Goal: Book appointment/travel/reservation

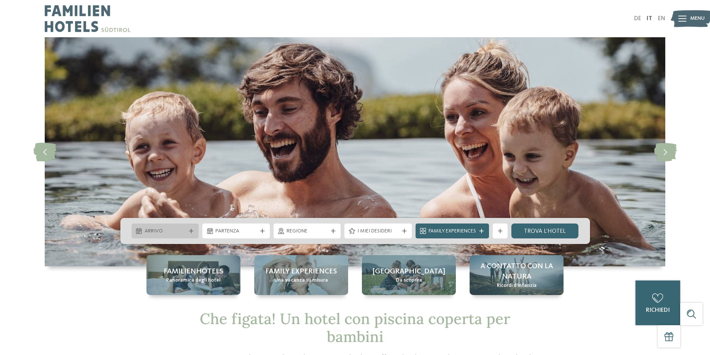
click at [189, 232] on div at bounding box center [190, 231] width 7 height 4
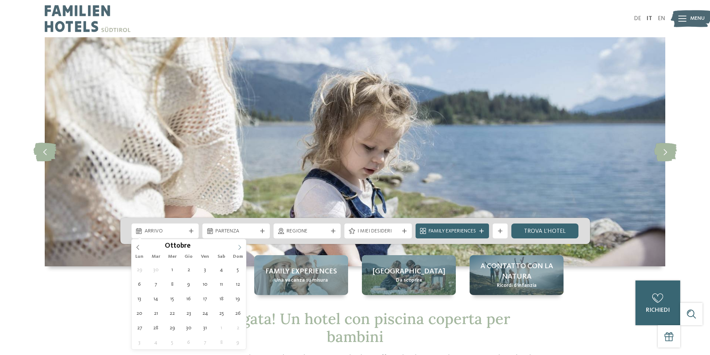
click at [241, 249] on icon at bounding box center [239, 247] width 5 height 5
type div "06.12.2025"
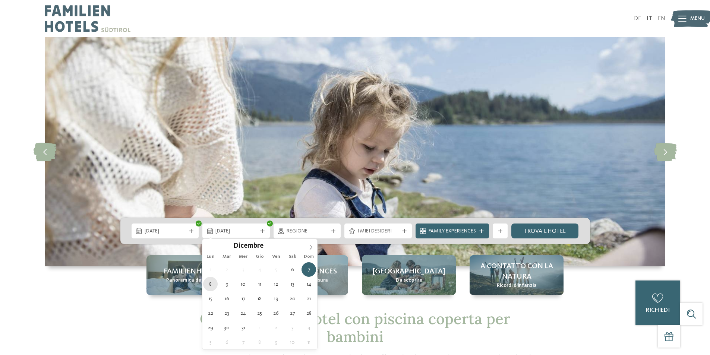
type div "08.12.2025"
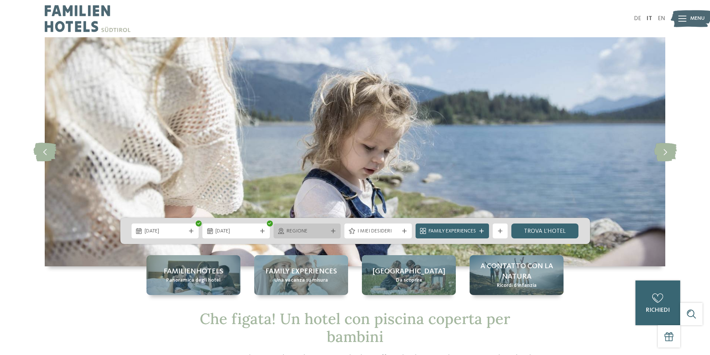
click at [297, 230] on span "Regione" at bounding box center [306, 231] width 41 height 7
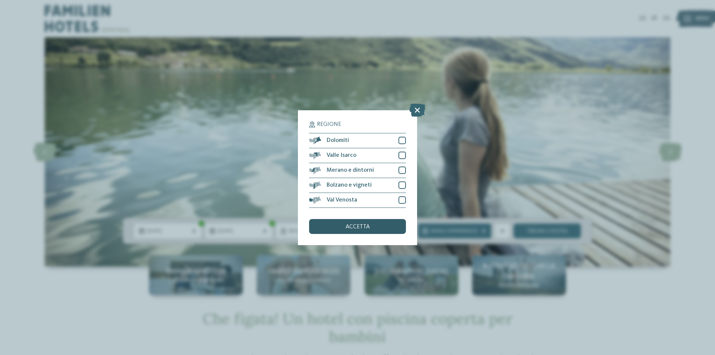
click at [355, 224] on span "accetta" at bounding box center [358, 227] width 24 height 6
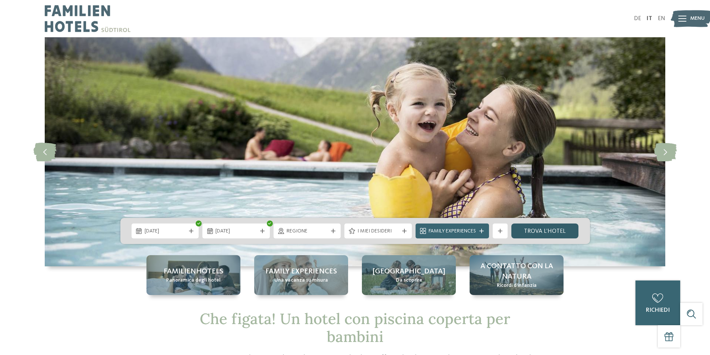
click at [529, 231] on link "trova l’hotel" at bounding box center [544, 231] width 67 height 15
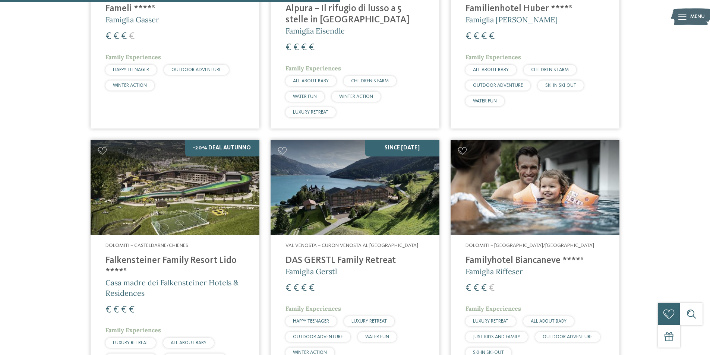
scroll to position [691, 0]
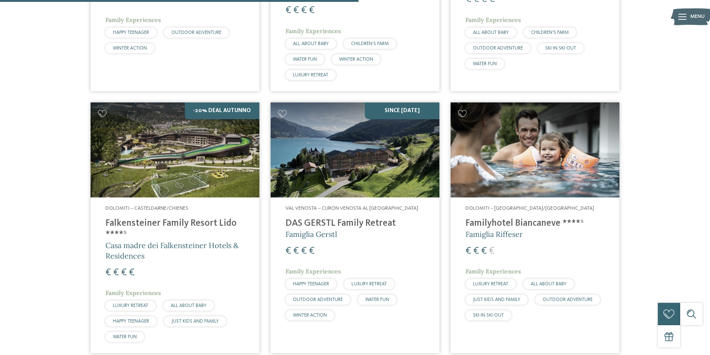
click at [489, 223] on h4 "Familyhotel Biancaneve ****ˢ" at bounding box center [534, 223] width 139 height 11
click at [139, 219] on h4 "Falkensteiner Family Resort Lido ****ˢ" at bounding box center [174, 229] width 139 height 22
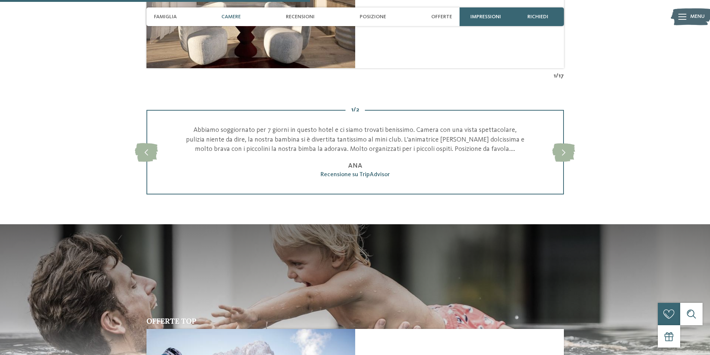
scroll to position [633, 0]
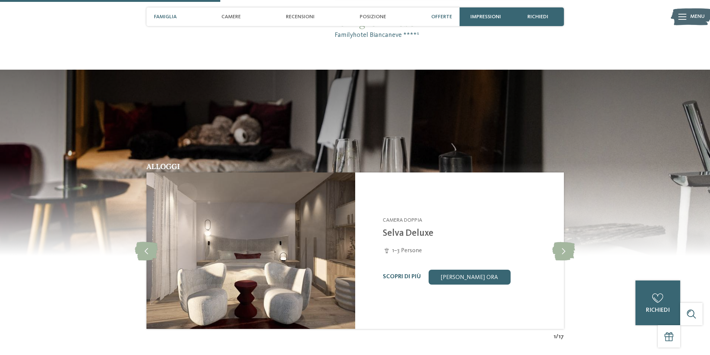
click at [443, 14] on span "Offerte" at bounding box center [441, 17] width 21 height 6
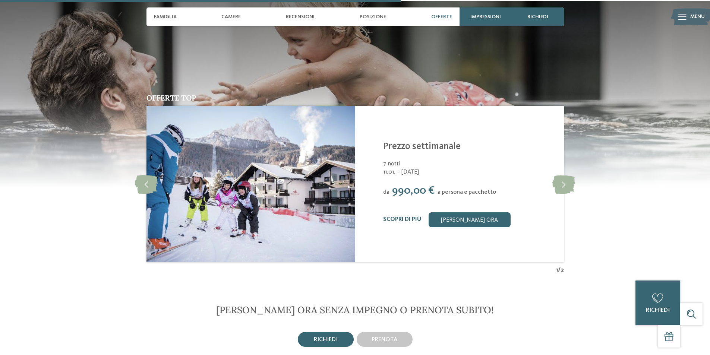
scroll to position [1152, 0]
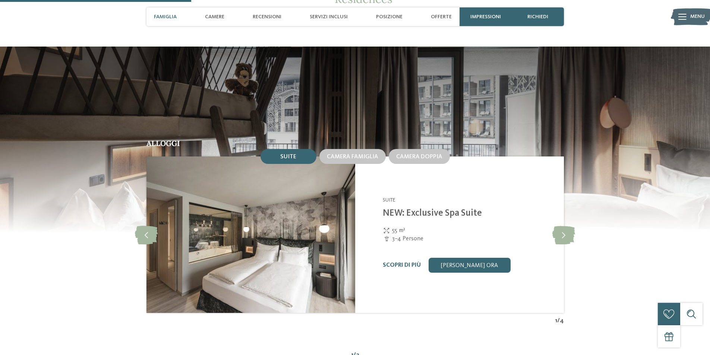
scroll to position [745, 0]
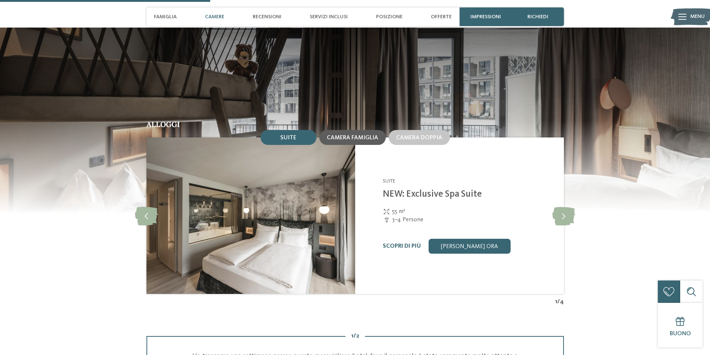
click at [354, 137] on span "Camera famiglia" at bounding box center [352, 138] width 51 height 6
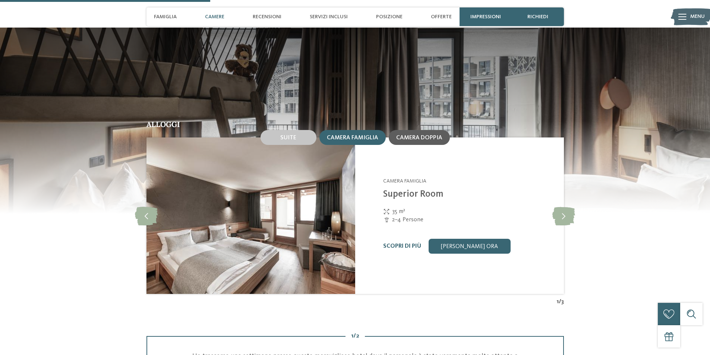
click at [404, 137] on span "Camera doppia" at bounding box center [419, 138] width 46 height 6
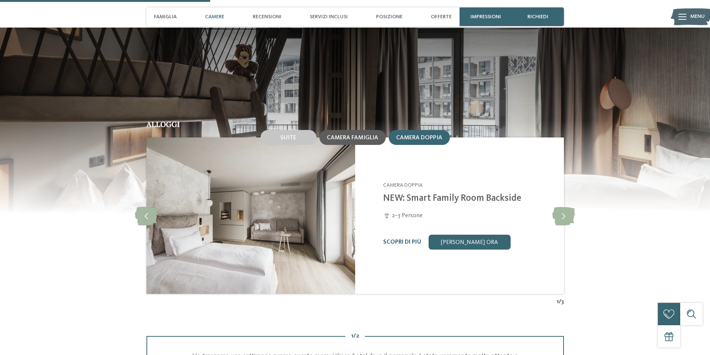
click at [353, 137] on span "Camera famiglia" at bounding box center [352, 138] width 51 height 6
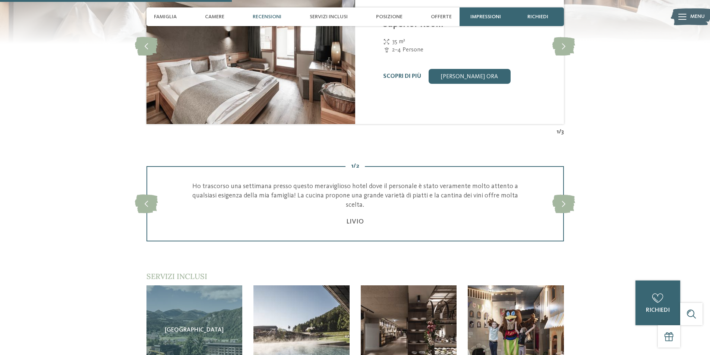
scroll to position [931, 0]
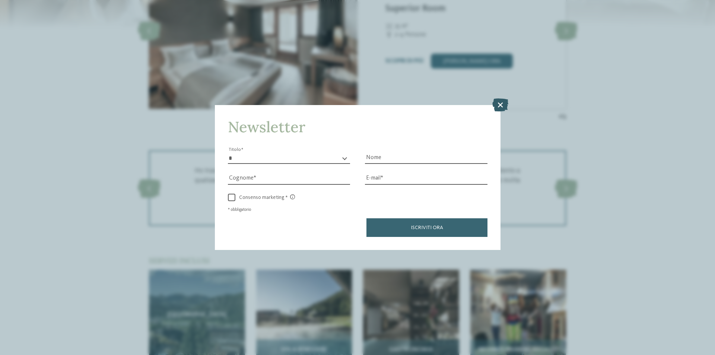
click at [503, 105] on icon at bounding box center [501, 104] width 16 height 13
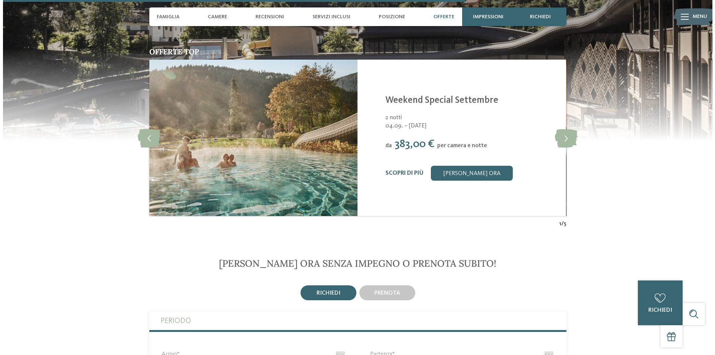
scroll to position [1639, 0]
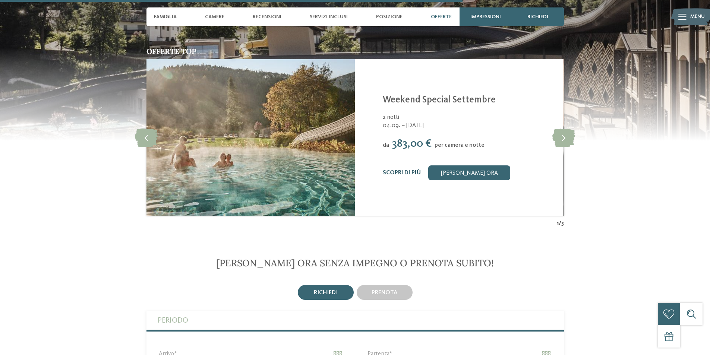
click at [403, 171] on link "Scopri di più" at bounding box center [402, 173] width 38 height 6
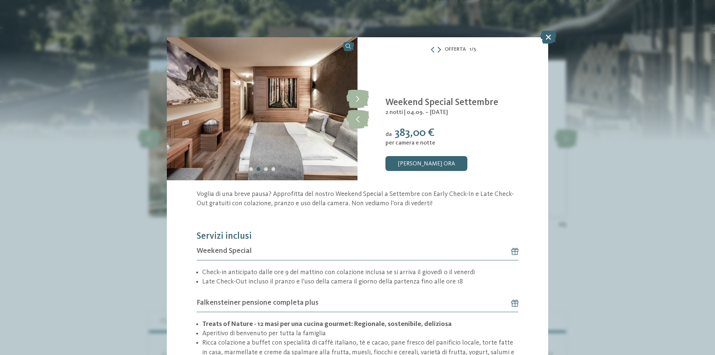
click at [438, 52] on icon at bounding box center [439, 50] width 3 height 6
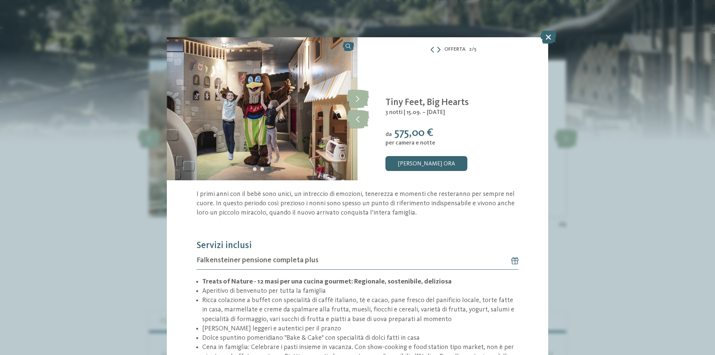
click at [437, 51] on icon at bounding box center [438, 50] width 3 height 6
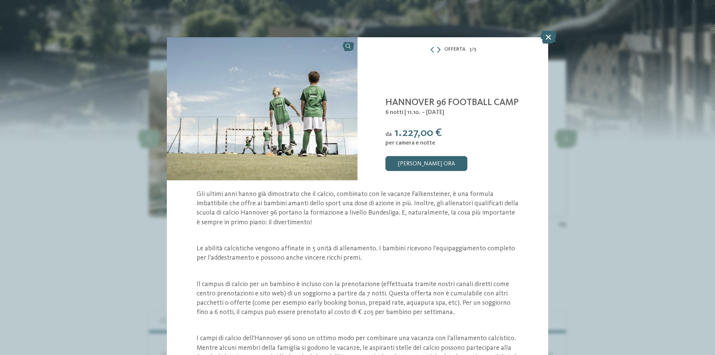
click at [437, 51] on icon at bounding box center [438, 50] width 3 height 6
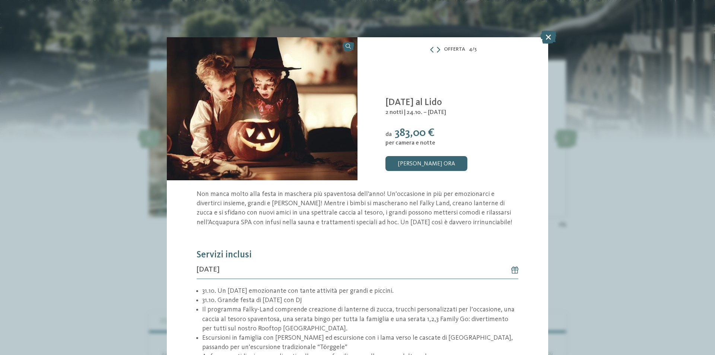
click at [437, 49] on icon at bounding box center [438, 50] width 3 height 6
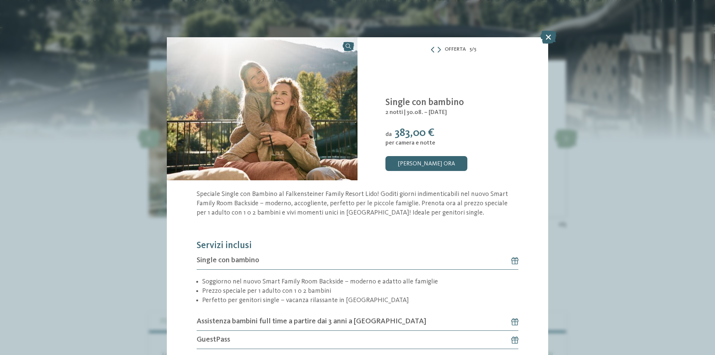
click at [430, 50] on icon at bounding box center [433, 50] width 6 height 6
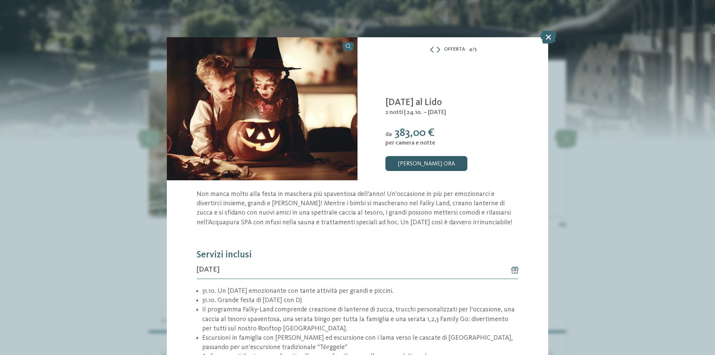
click at [434, 158] on link "[PERSON_NAME] ora" at bounding box center [427, 163] width 82 height 15
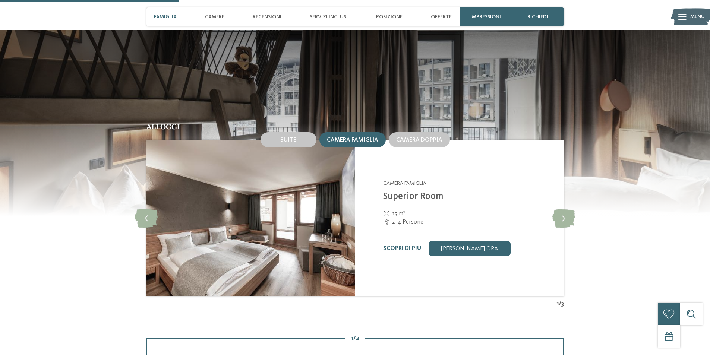
scroll to position [650, 0]
